Goal: Information Seeking & Learning: Check status

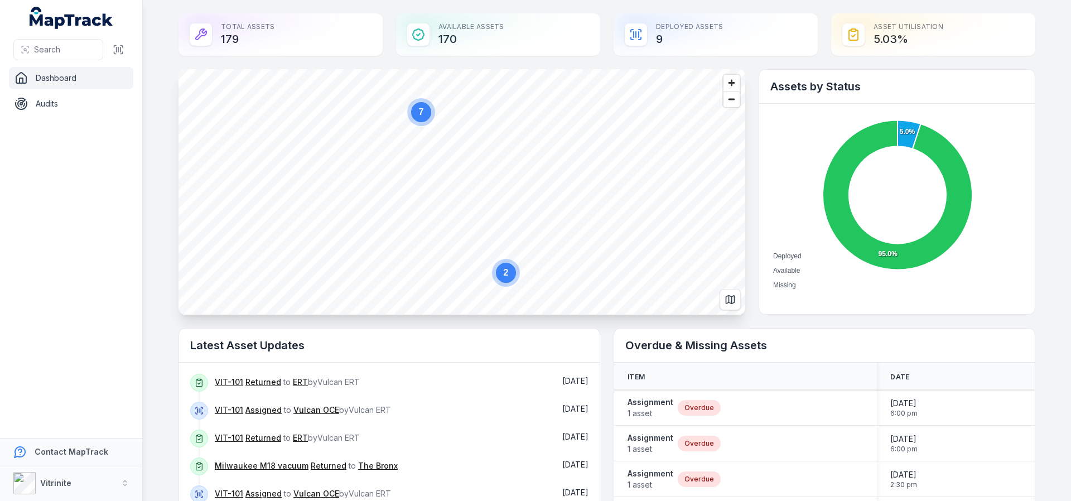
click at [504, 276] on text "2" at bounding box center [506, 272] width 5 height 9
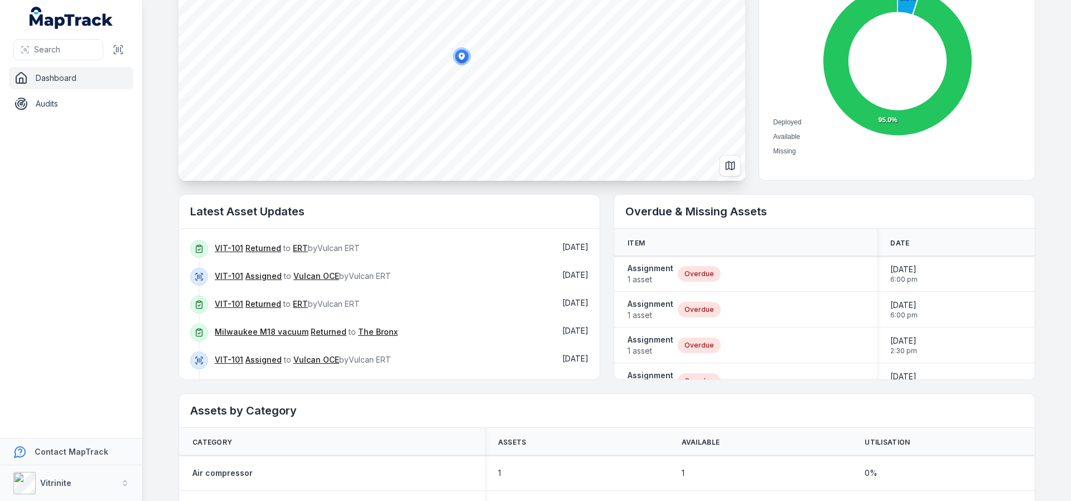
scroll to position [167, 0]
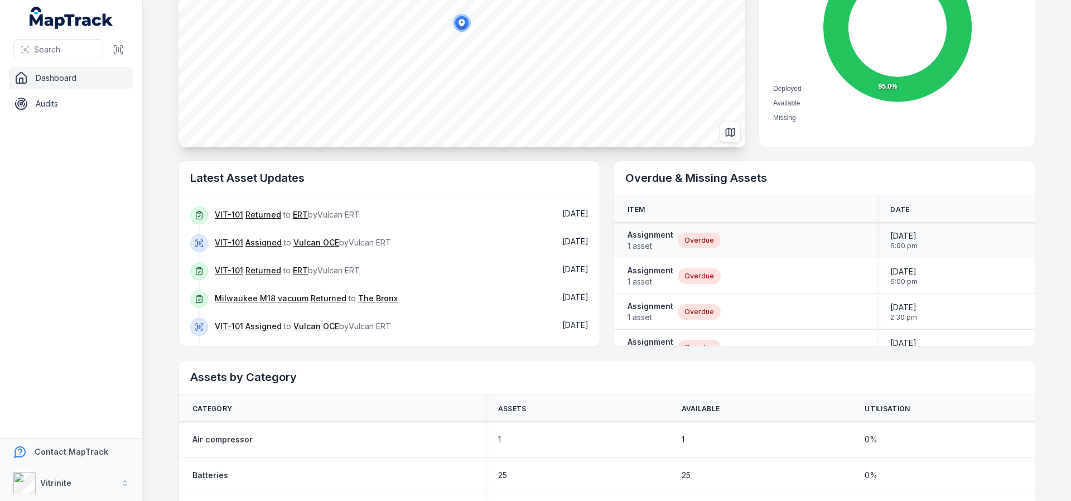
click at [695, 238] on div "Overdue" at bounding box center [699, 241] width 43 height 16
click at [646, 243] on span "1 asset" at bounding box center [650, 245] width 46 height 11
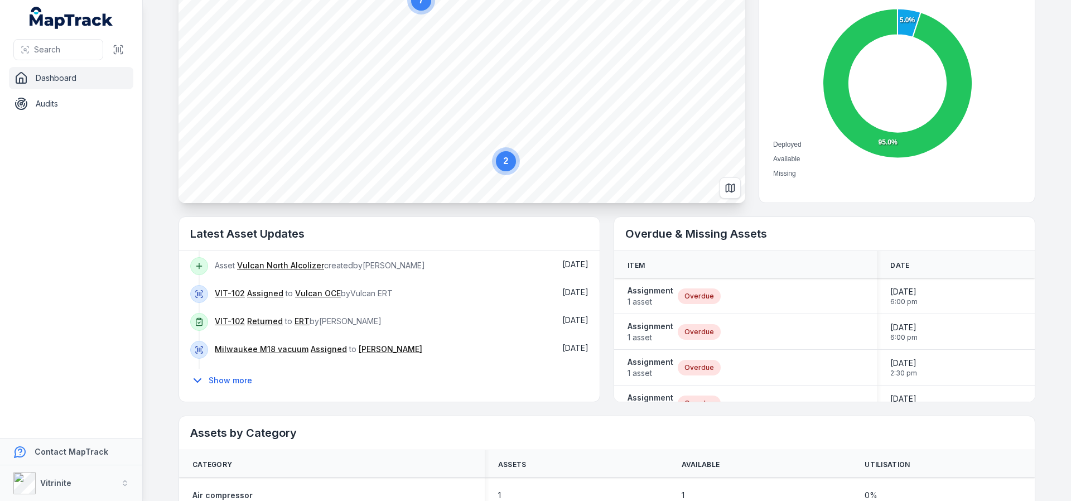
scroll to position [174, 0]
click at [274, 347] on link "Milwaukee M18 vacuum" at bounding box center [262, 347] width 94 height 11
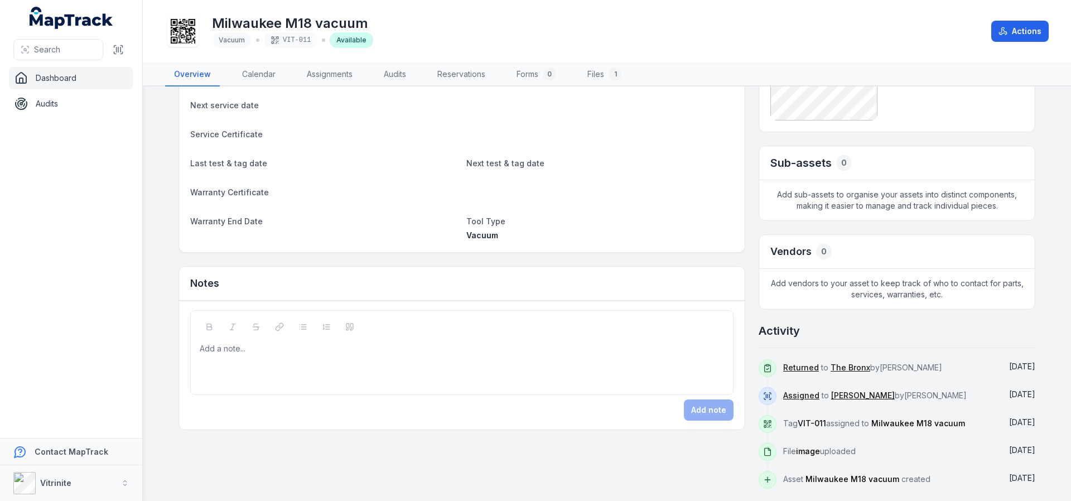
scroll to position [169, 0]
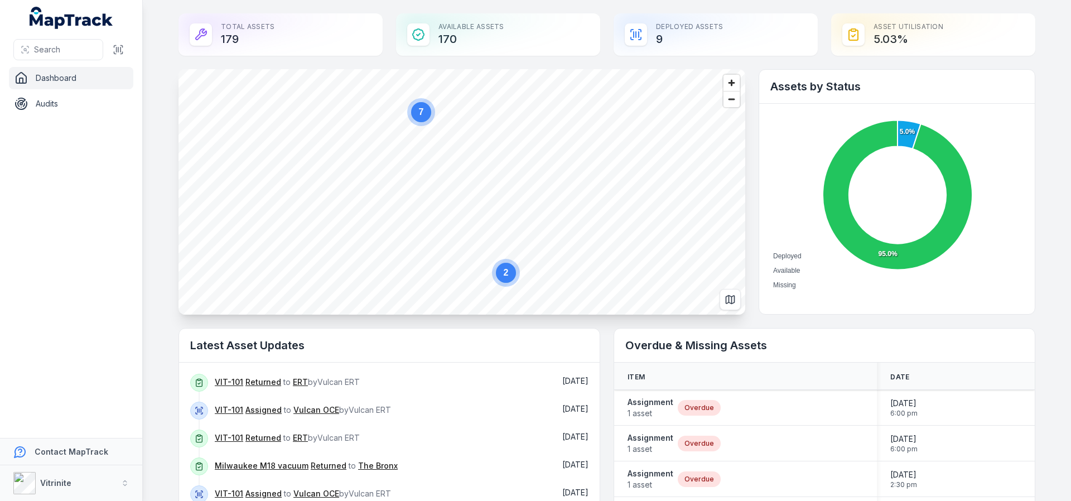
click at [421, 113] on circle at bounding box center [421, 112] width 20 height 20
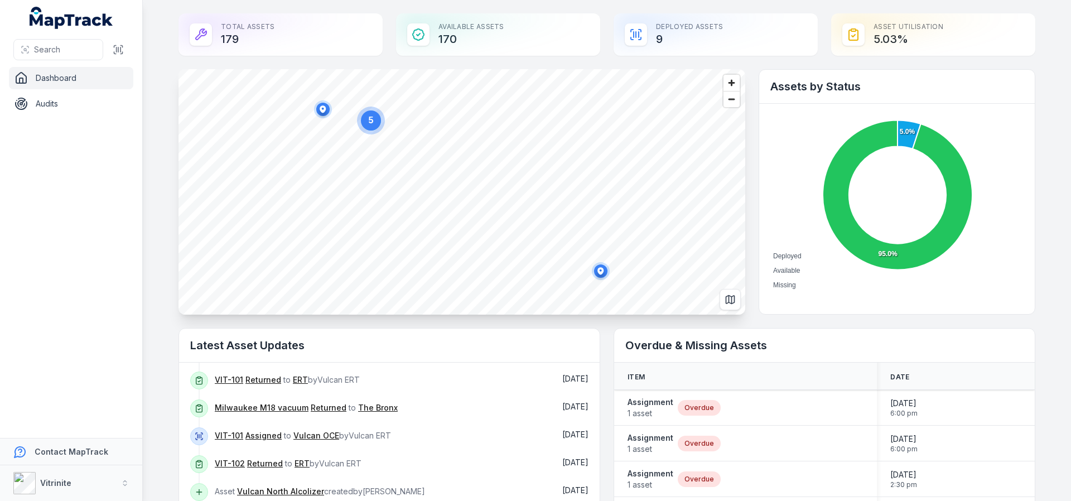
scroll to position [112, 0]
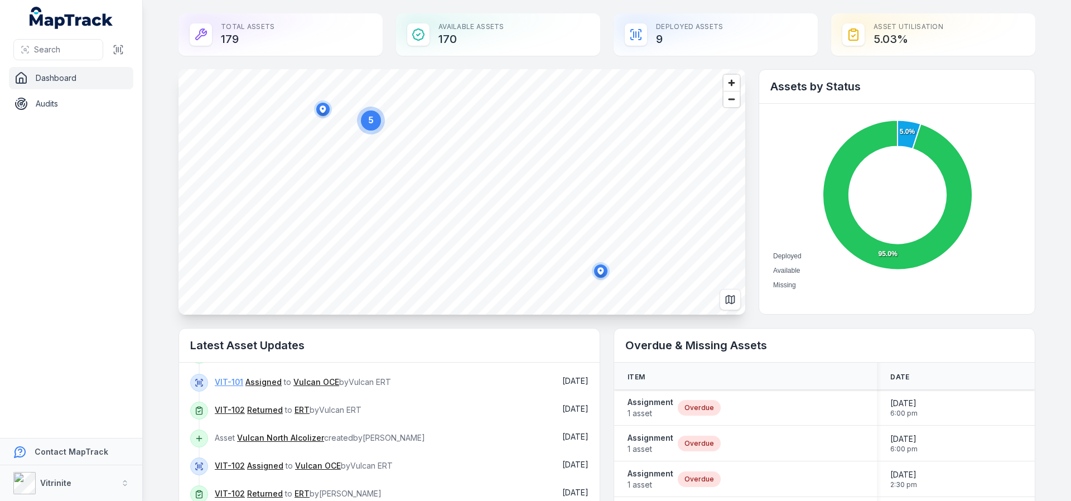
click at [223, 379] on link "VIT-101" at bounding box center [229, 381] width 28 height 11
